Goal: Task Accomplishment & Management: Use online tool/utility

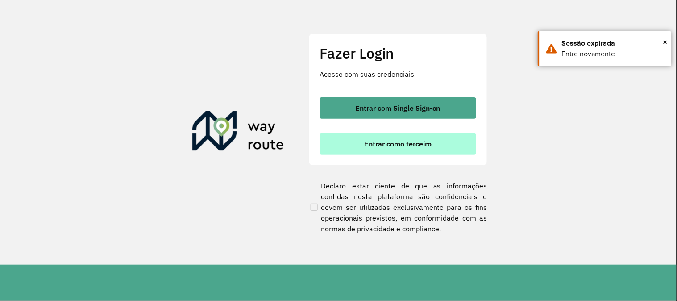
click at [403, 148] on button "Entrar como terceiro" at bounding box center [398, 143] width 156 height 21
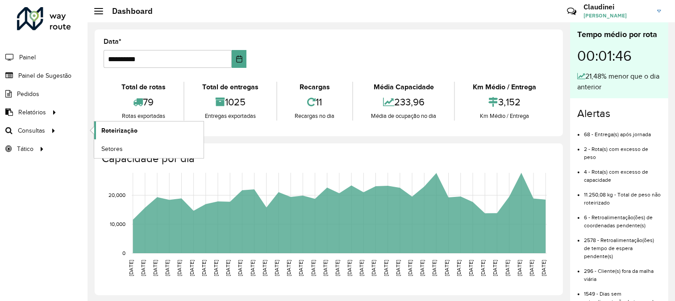
click at [133, 130] on span "Roteirização" at bounding box center [119, 130] width 36 height 9
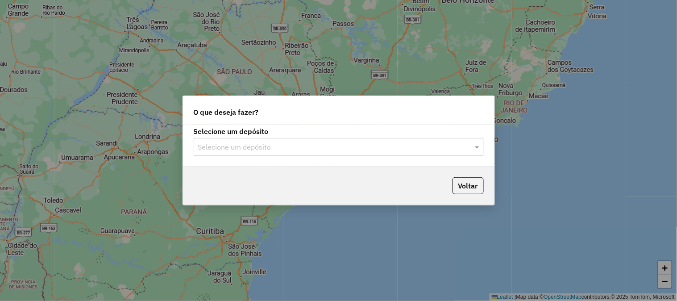
click at [428, 149] on input "text" at bounding box center [329, 147] width 263 height 11
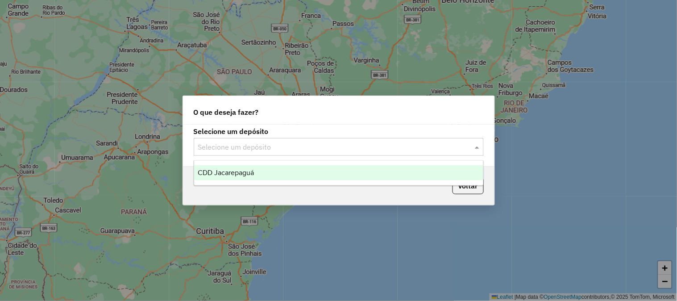
click at [302, 171] on div "CDD Jacarepaguá" at bounding box center [338, 172] width 289 height 15
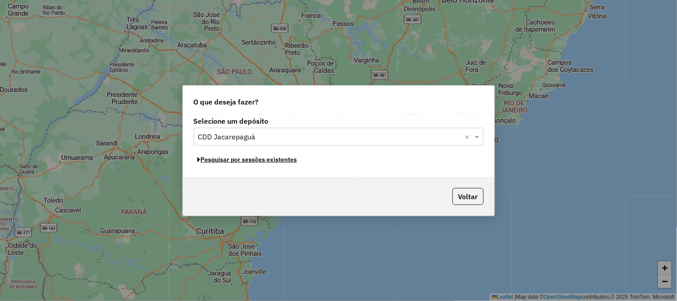
click at [275, 160] on button "Pesquisar por sessões existentes" at bounding box center [248, 160] width 108 height 14
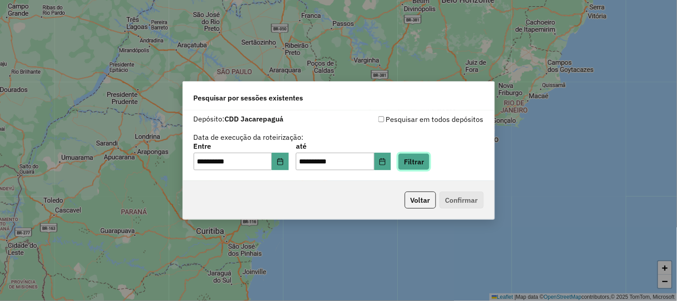
click at [429, 160] on button "Filtrar" at bounding box center [414, 161] width 32 height 17
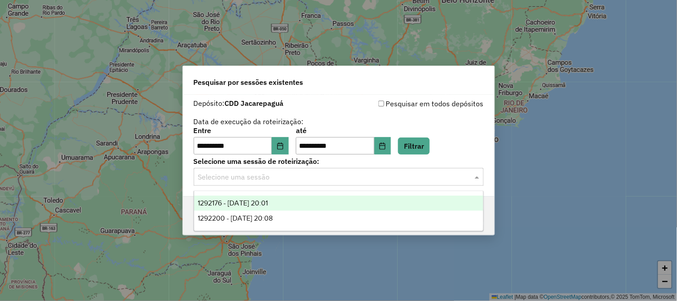
click at [292, 175] on input "text" at bounding box center [329, 177] width 263 height 11
click at [250, 199] on span "1292176 - 10/10/2025 20:01" at bounding box center [233, 203] width 70 height 8
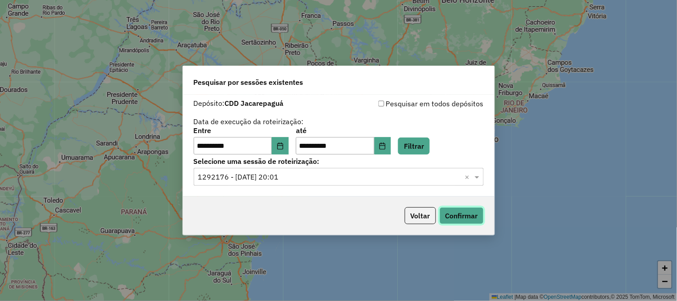
click at [461, 214] on button "Confirmar" at bounding box center [461, 215] width 44 height 17
click at [314, 181] on input "text" at bounding box center [329, 177] width 263 height 11
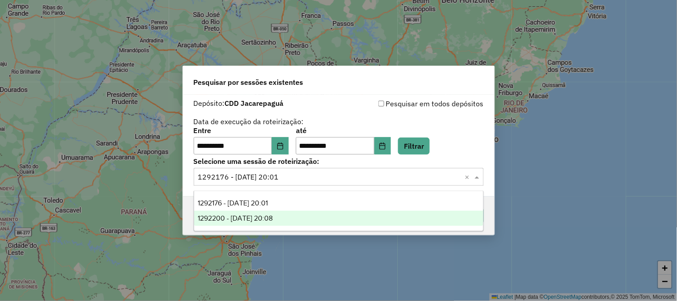
click at [273, 219] on span "1292200 - 10/10/2025 20:08" at bounding box center [235, 218] width 75 height 8
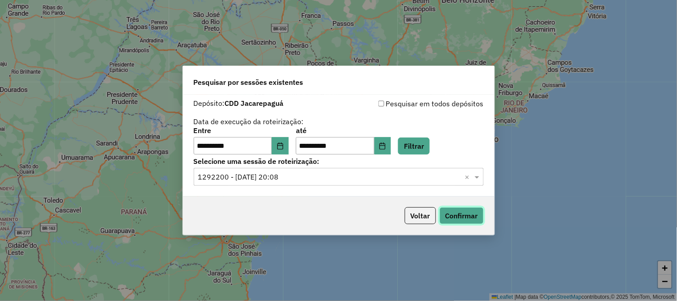
click at [466, 213] on button "Confirmar" at bounding box center [461, 215] width 44 height 17
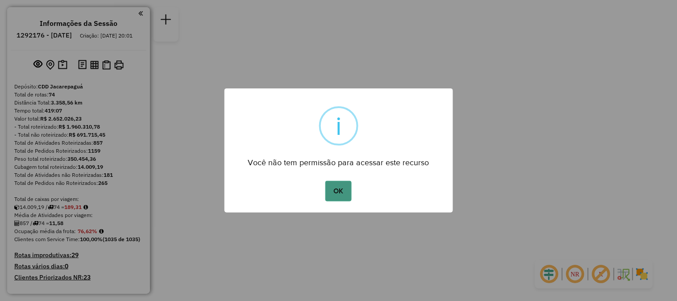
click at [349, 195] on button "OK" at bounding box center [338, 191] width 26 height 21
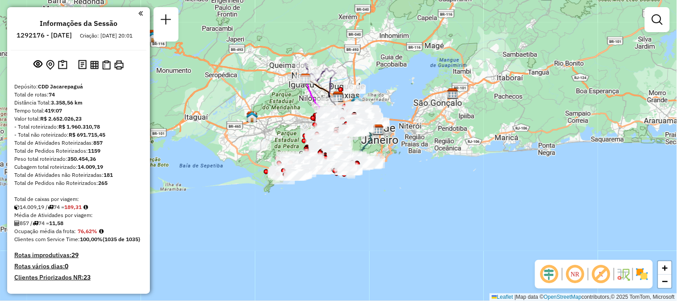
scroll to position [895, 0]
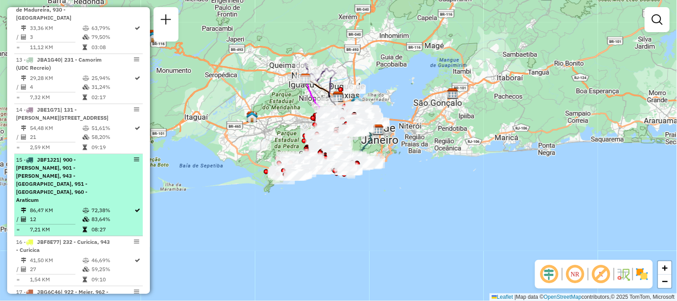
click at [135, 157] on em at bounding box center [136, 159] width 5 height 5
select select "**********"
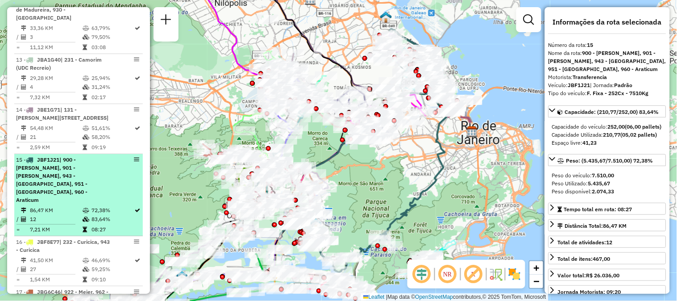
drag, startPoint x: 110, startPoint y: 169, endPoint x: 86, endPoint y: 186, distance: 30.0
click at [86, 207] on icon at bounding box center [86, 209] width 7 height 5
click at [135, 156] on div "15 - JBF1J21 | 900 - Piscinão de Ramos, 901 - Ramos, 943 - Curicica, 951 - Alto…" at bounding box center [78, 180] width 125 height 48
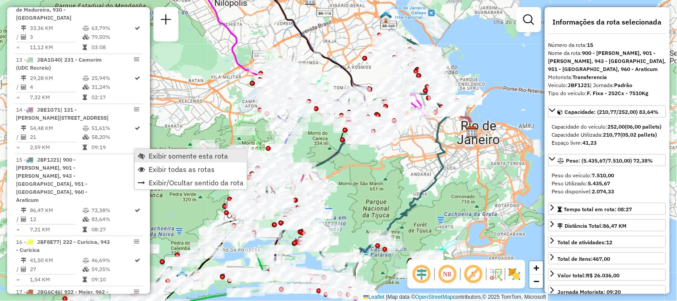
click at [141, 157] on span "Exibir somente esta rota" at bounding box center [141, 155] width 7 height 7
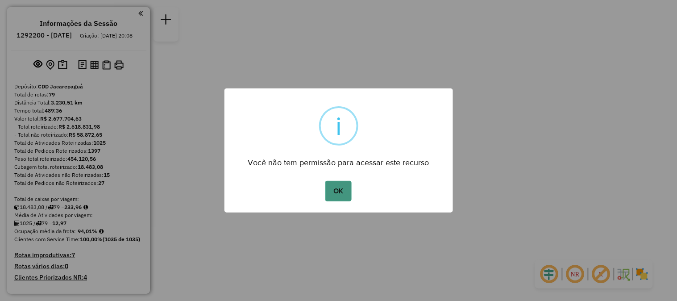
click at [342, 192] on button "OK" at bounding box center [338, 191] width 26 height 21
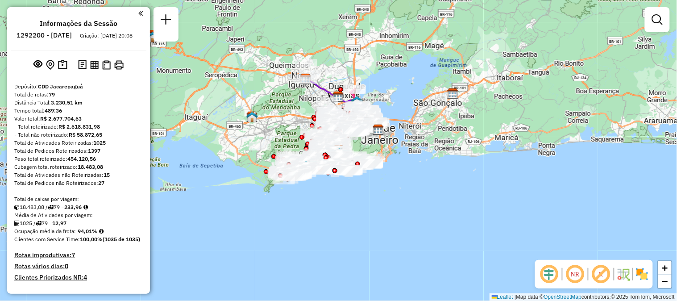
scroll to position [3605, 0]
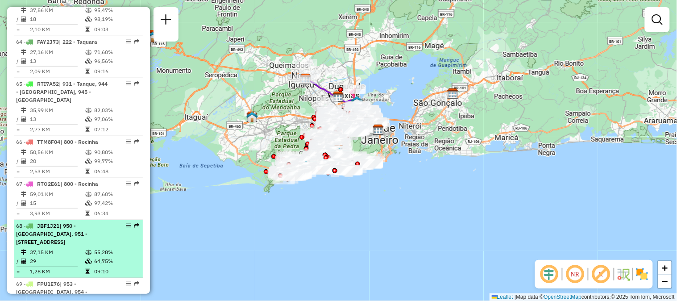
click at [134, 223] on em at bounding box center [136, 225] width 5 height 5
select select "**********"
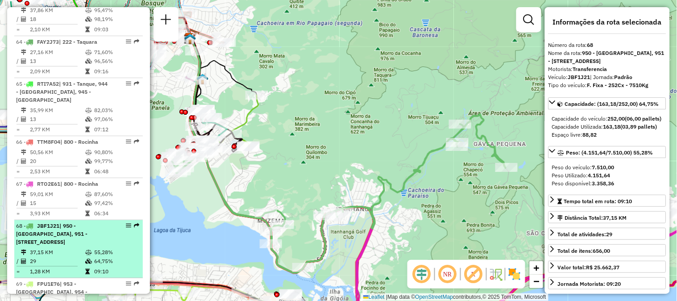
drag, startPoint x: 122, startPoint y: 149, endPoint x: 127, endPoint y: 151, distance: 5.4
click at [127, 223] on em at bounding box center [128, 225] width 5 height 5
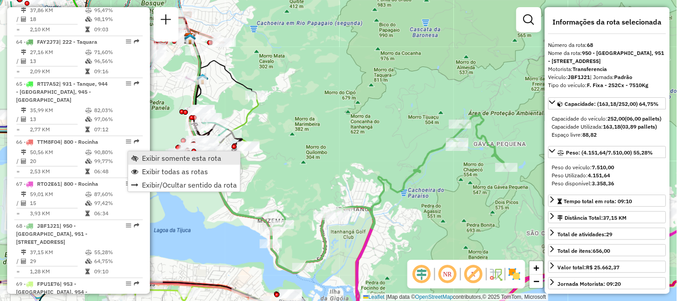
click at [144, 159] on span "Exibir somente esta rota" at bounding box center [181, 157] width 79 height 7
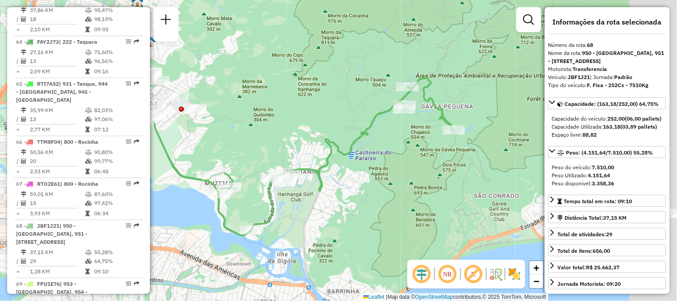
drag, startPoint x: 443, startPoint y: 211, endPoint x: 293, endPoint y: 190, distance: 151.3
click at [293, 190] on div "Janela de atendimento Grade de atendimento Capacidade Transportadoras Veículos …" at bounding box center [338, 150] width 677 height 301
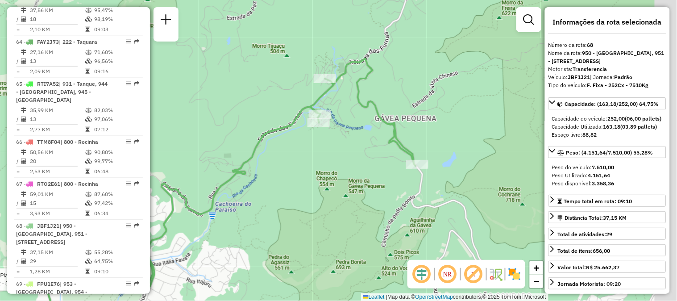
drag, startPoint x: 432, startPoint y: 112, endPoint x: 350, endPoint y: 118, distance: 82.3
click at [350, 118] on div "Rota 68 - Placa JBF1J21 55065502 - 57.373.111 ERALDO DE PINHO PESSOA Janela de …" at bounding box center [338, 150] width 677 height 301
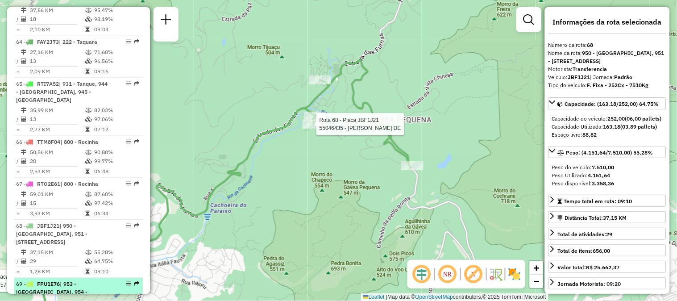
click at [135, 281] on em at bounding box center [136, 283] width 5 height 5
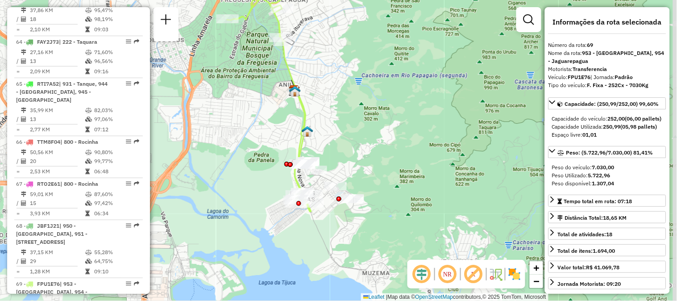
drag, startPoint x: 296, startPoint y: 219, endPoint x: 244, endPoint y: 159, distance: 79.1
click at [244, 159] on div "Janela de atendimento Grade de atendimento Capacidade Transportadoras Veículos …" at bounding box center [338, 150] width 677 height 301
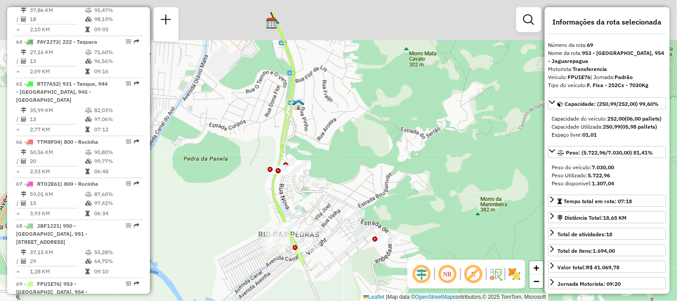
drag, startPoint x: 260, startPoint y: 115, endPoint x: 248, endPoint y: 191, distance: 76.4
click at [248, 191] on div "Janela de atendimento Grade de atendimento Capacidade Transportadoras Veículos …" at bounding box center [338, 150] width 677 height 301
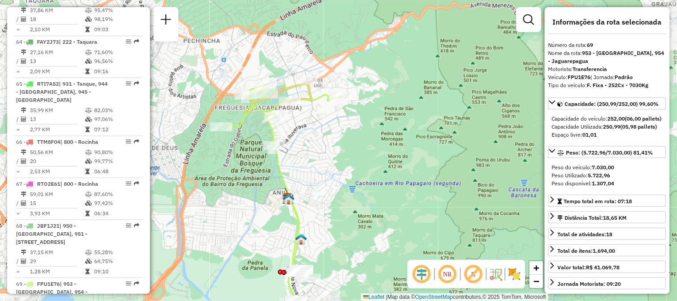
drag, startPoint x: 239, startPoint y: 112, endPoint x: 271, endPoint y: 226, distance: 117.8
click at [271, 226] on div "Janela de atendimento Grade de atendimento Capacidade Transportadoras Veículos …" at bounding box center [338, 150] width 677 height 301
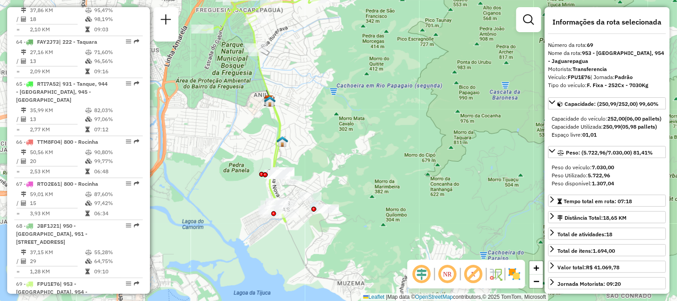
drag, startPoint x: 332, startPoint y: 217, endPoint x: 313, endPoint y: 119, distance: 99.5
click at [313, 119] on div "Janela de atendimento Grade de atendimento Capacidade Transportadoras Veículos …" at bounding box center [338, 150] width 677 height 301
